Goal: Task Accomplishment & Management: Use online tool/utility

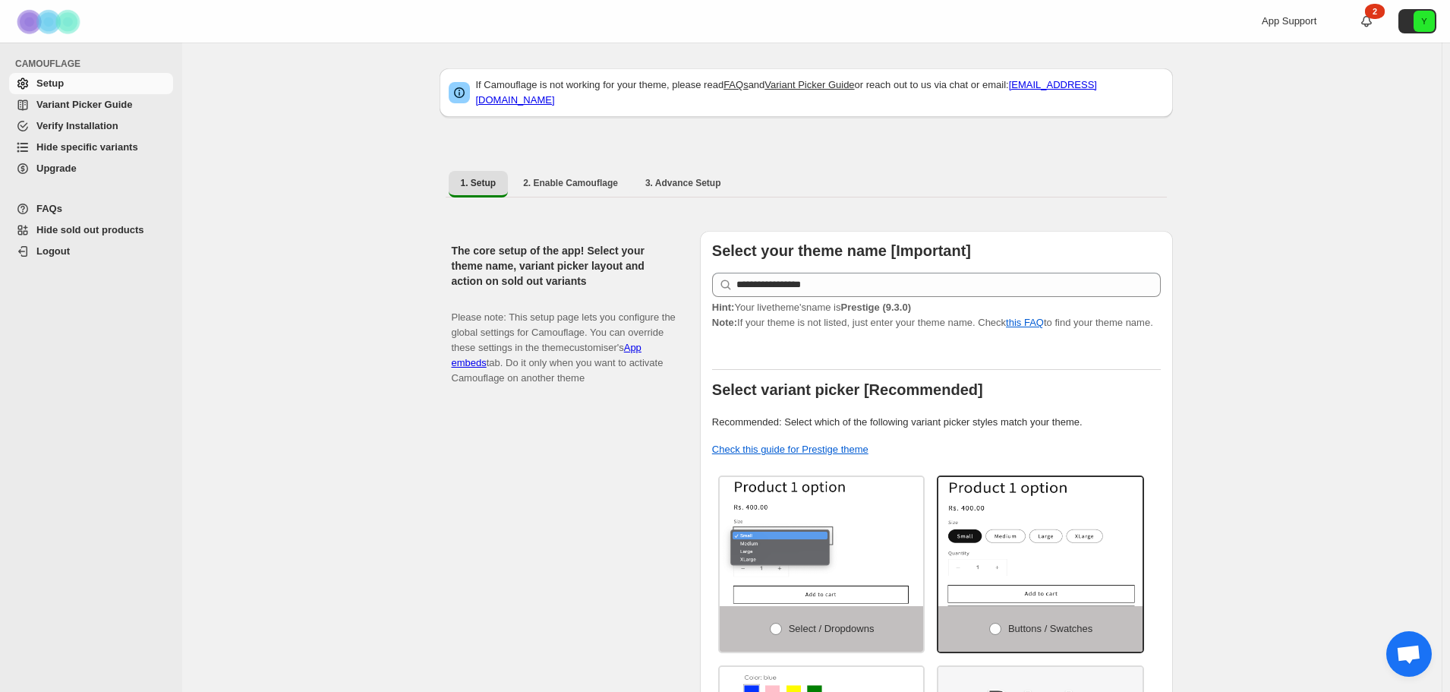
click at [108, 150] on span "Hide specific variants" at bounding box center [87, 146] width 102 height 11
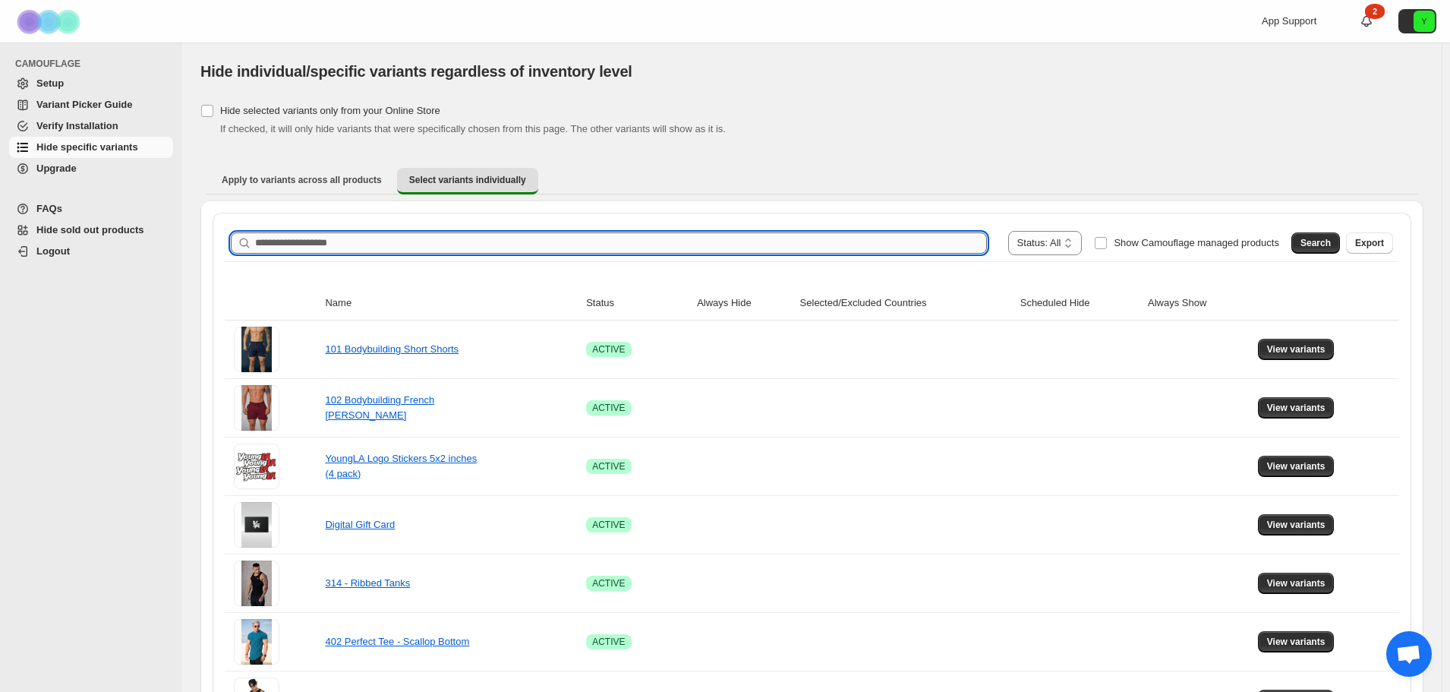
click at [503, 240] on input "Search product name" at bounding box center [621, 242] width 732 height 21
type input "****"
click at [1317, 242] on span "Search" at bounding box center [1316, 243] width 30 height 12
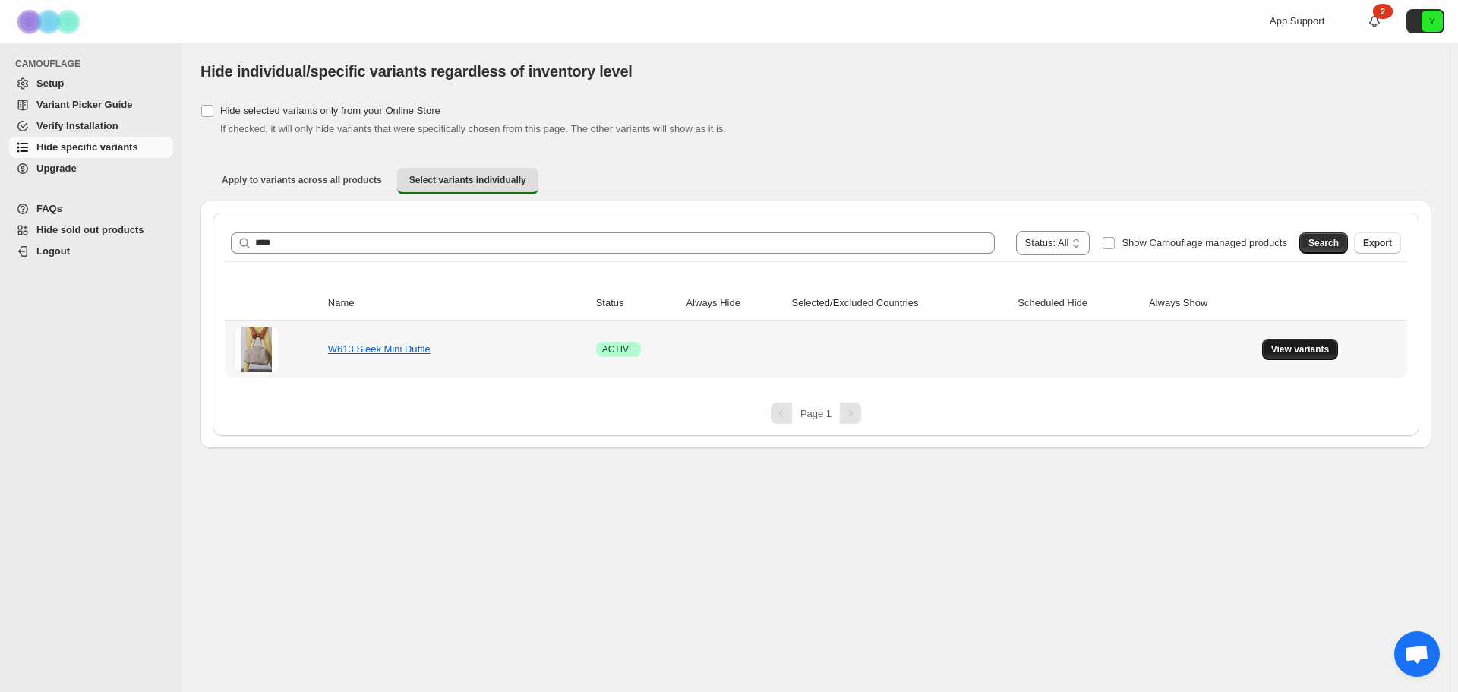
click at [1291, 353] on span "View variants" at bounding box center [1300, 349] width 58 height 12
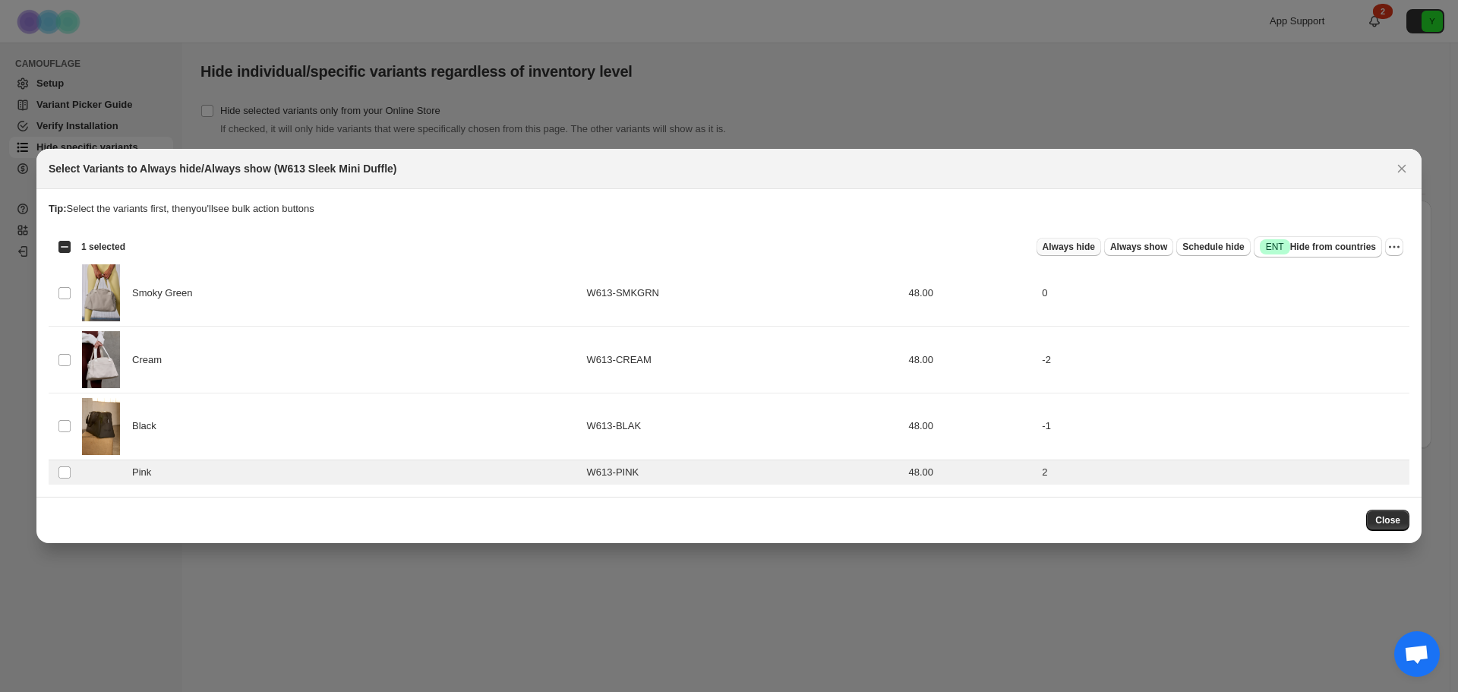
click at [1052, 240] on button "Always hide" at bounding box center [1068, 247] width 65 height 18
